Goal: Information Seeking & Learning: Find specific page/section

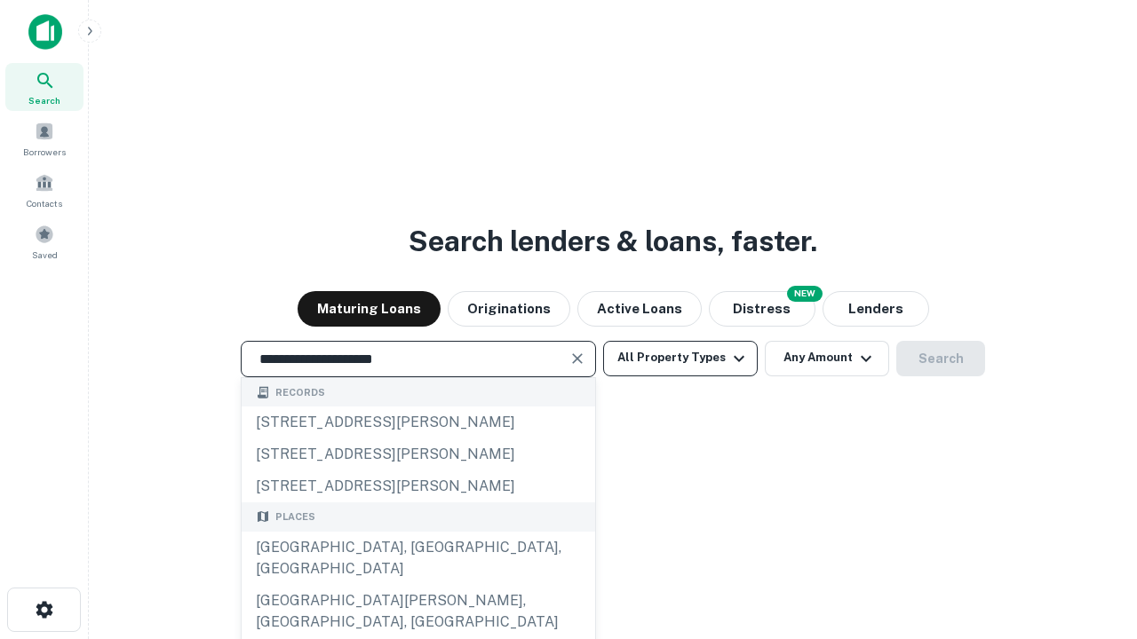
click at [680, 358] on button "All Property Types" at bounding box center [680, 359] width 154 height 36
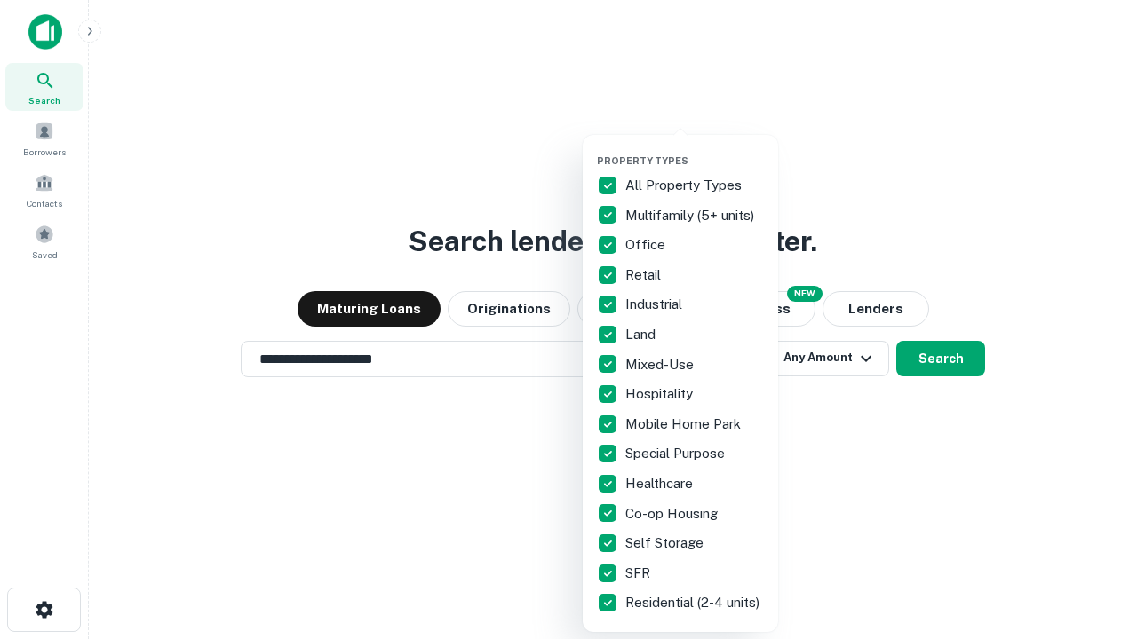
type input "**********"
click at [694, 149] on button "button" at bounding box center [694, 149] width 195 height 1
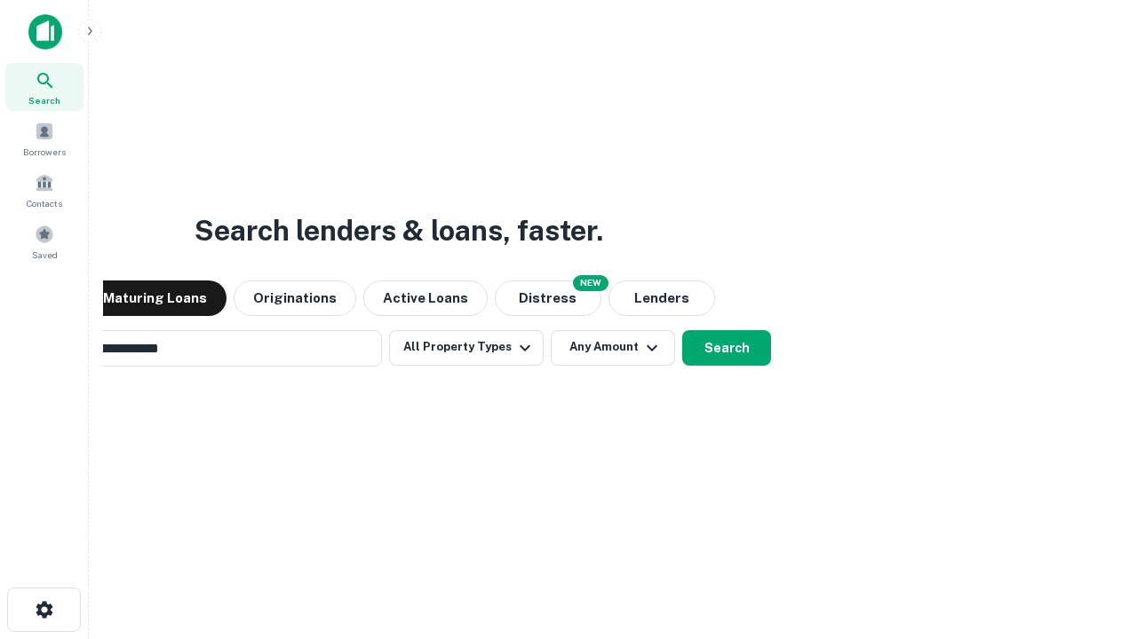
scroll to position [28, 0]
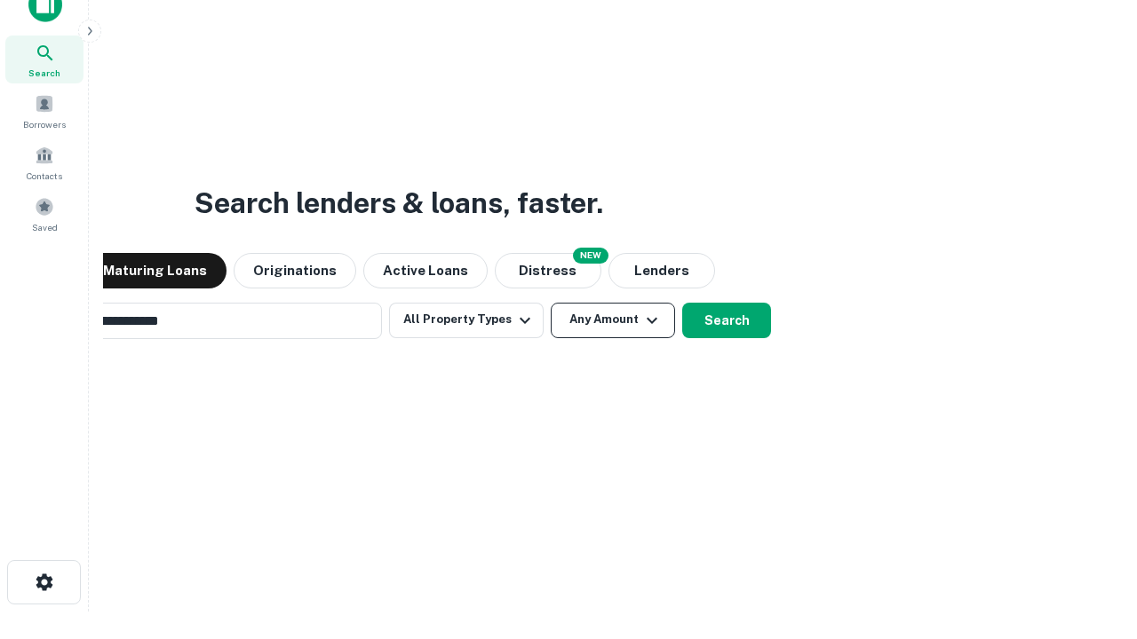
click at [550, 303] on button "Any Amount" at bounding box center [612, 321] width 124 height 36
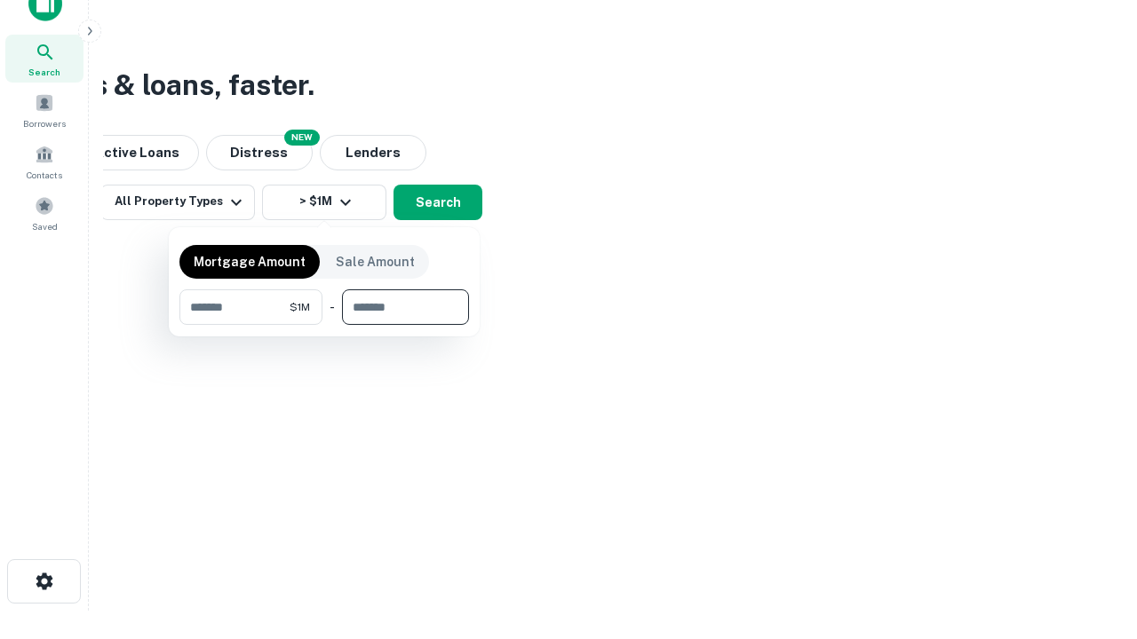
type input "*******"
click at [324, 325] on button "button" at bounding box center [323, 325] width 289 height 1
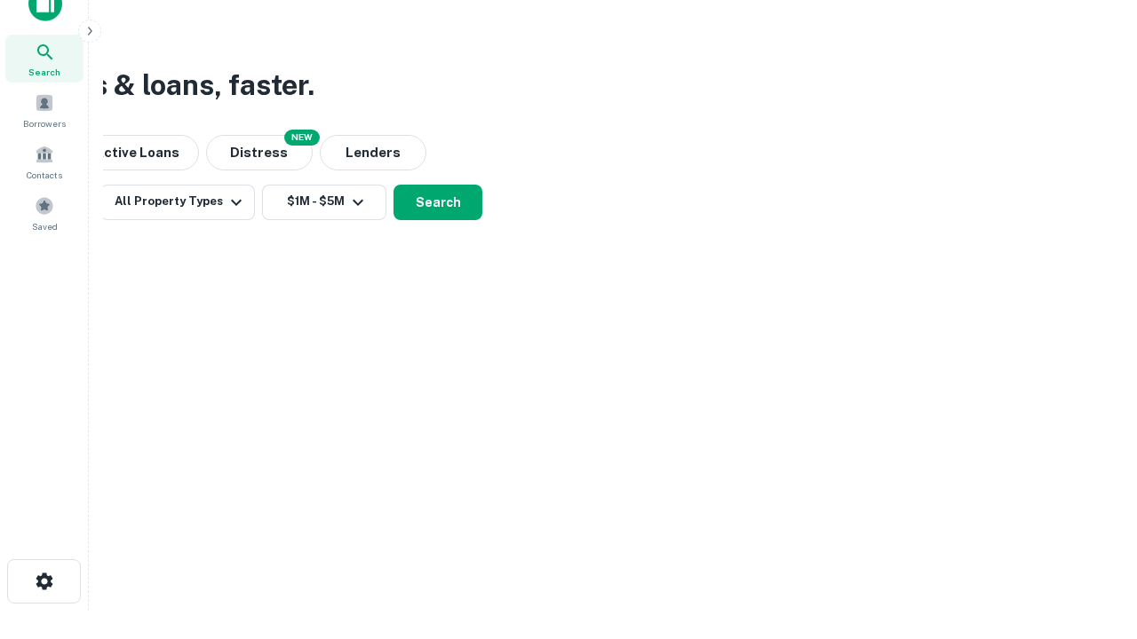
scroll to position [28, 0]
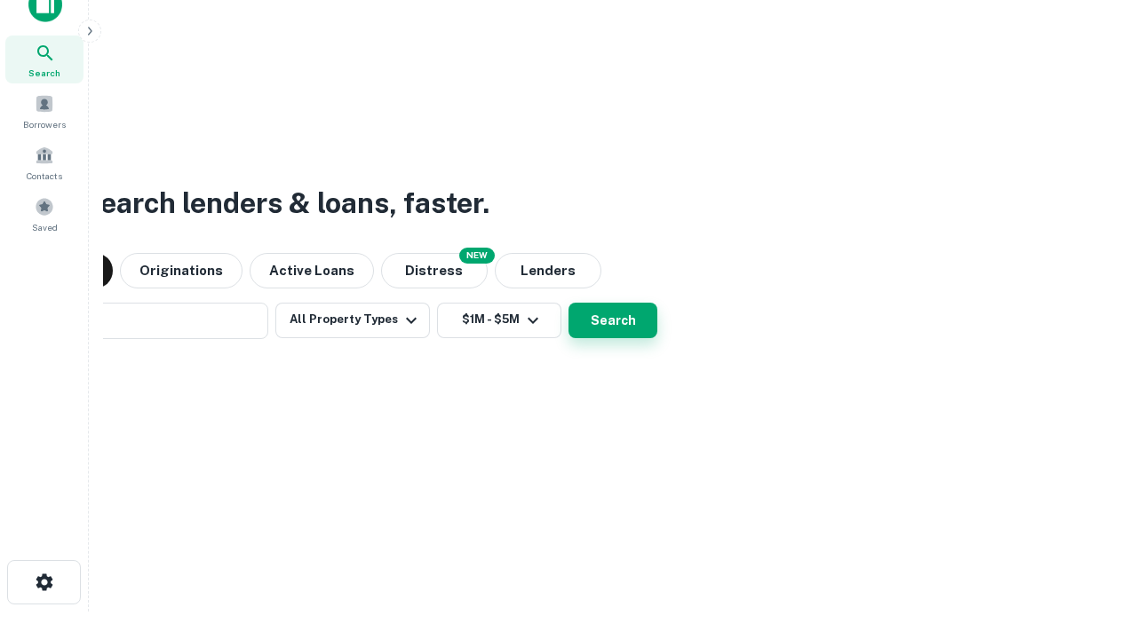
click at [568, 303] on button "Search" at bounding box center [612, 321] width 89 height 36
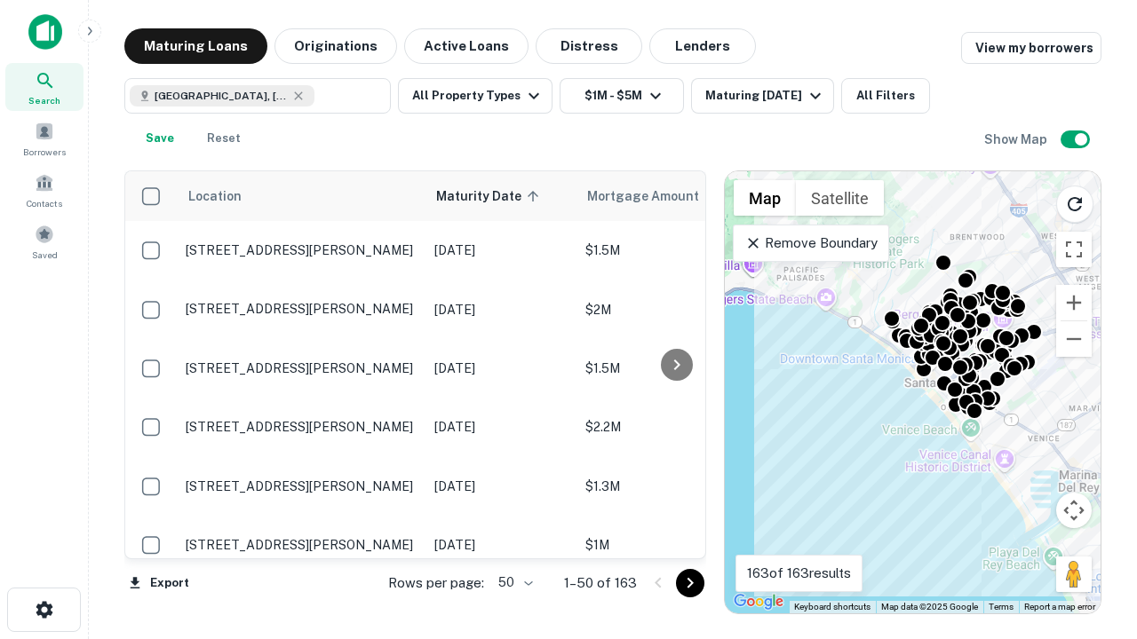
click at [512, 582] on body "Search Borrowers Contacts Saved Maturing Loans Originations Active Loans Distre…" at bounding box center [568, 319] width 1137 height 639
click at [513, 538] on li "25" at bounding box center [512, 538] width 51 height 32
